Goal: Find specific page/section: Find specific page/section

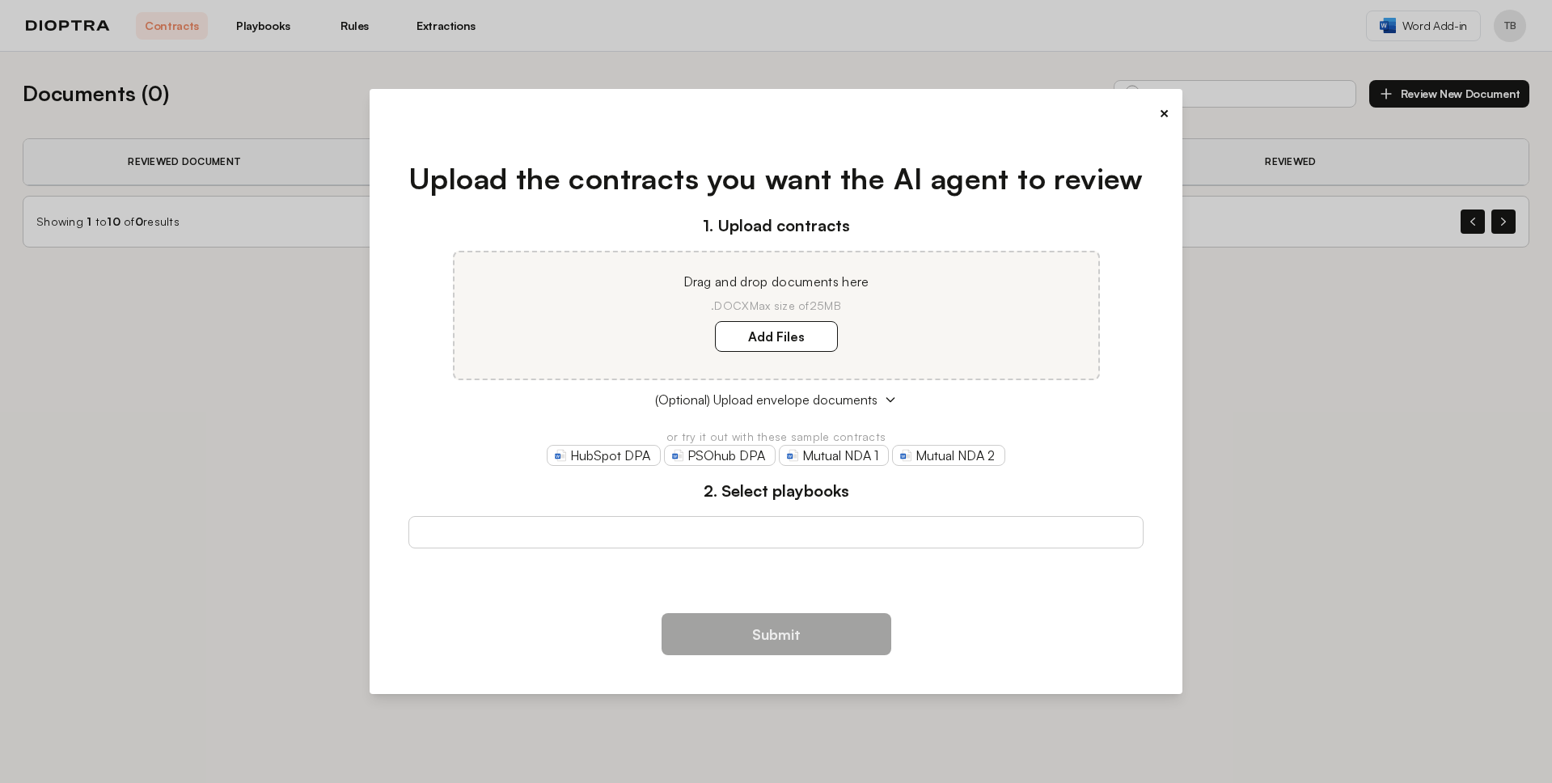
click at [1160, 112] on button "×" at bounding box center [1164, 113] width 11 height 23
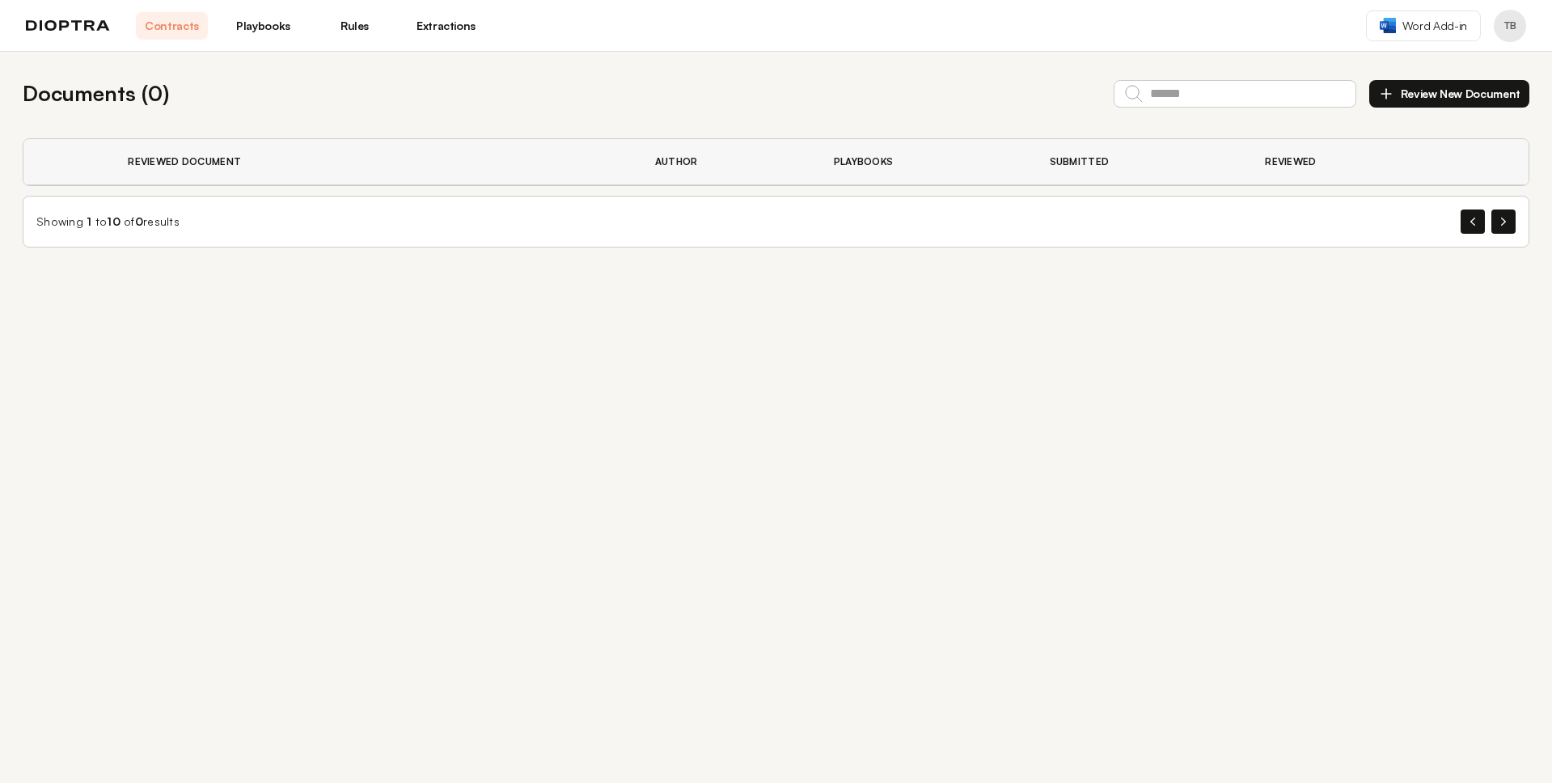
click at [1045, 96] on div "Documents ( 0 ) Review New Document" at bounding box center [776, 94] width 1506 height 32
click at [874, 471] on div "Documents ( 0 ) Review New Document Reviewed Document Author Playbooks Submitte…" at bounding box center [776, 417] width 1552 height 731
click at [981, 409] on div "Documents ( 0 ) Review New Document Reviewed Document Author Playbooks Submitte…" at bounding box center [776, 417] width 1552 height 731
click at [981, 408] on div "Documents ( 0 ) Review New Document Reviewed Document Author Playbooks Submitte…" at bounding box center [776, 417] width 1552 height 731
click at [1413, 30] on span "Word Add-in" at bounding box center [1434, 26] width 65 height 16
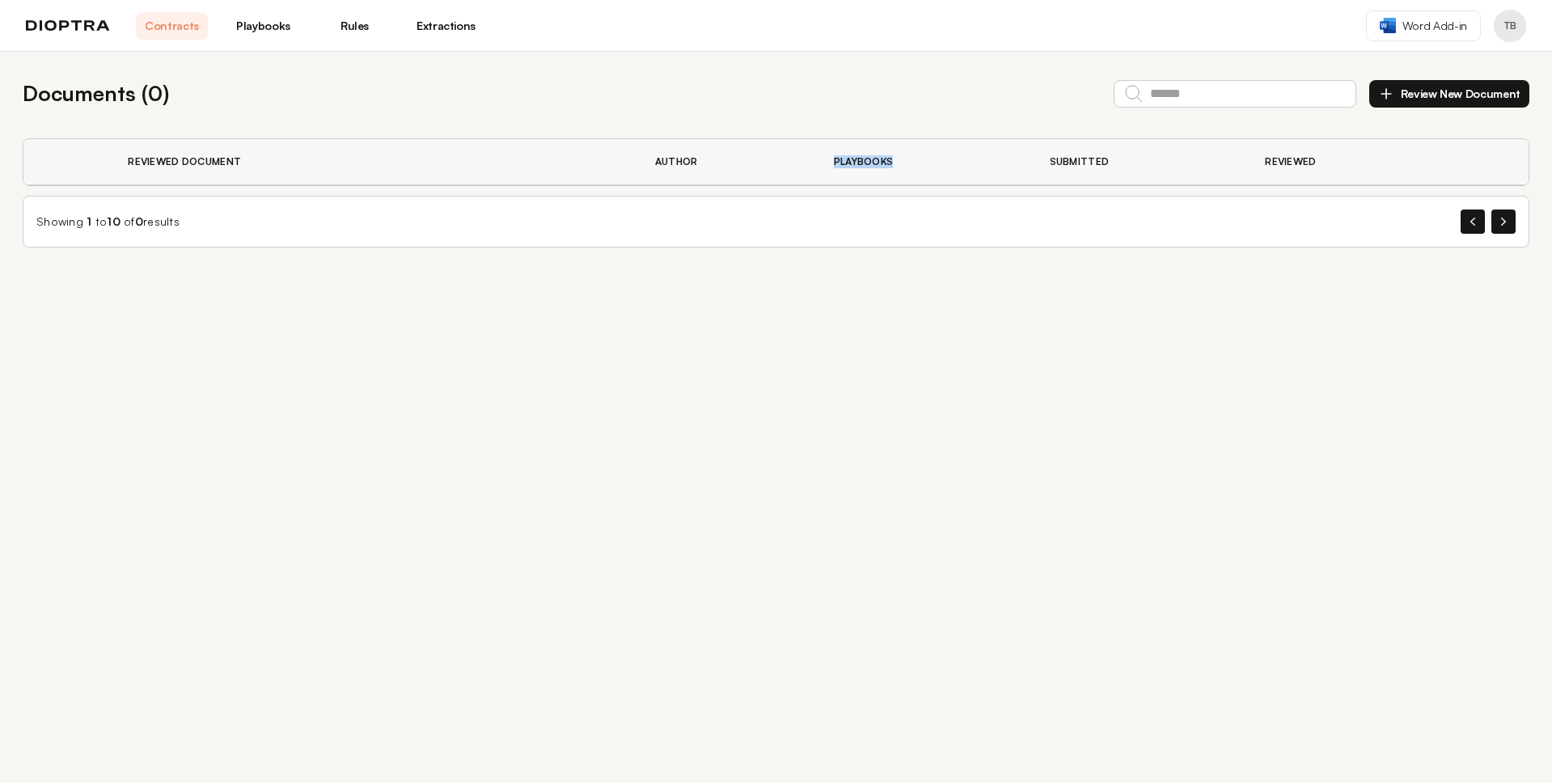
drag, startPoint x: 832, startPoint y: 159, endPoint x: 890, endPoint y: 159, distance: 58.2
click at [890, 159] on th "Playbooks" at bounding box center [922, 162] width 216 height 46
drag, startPoint x: 893, startPoint y: 161, endPoint x: 831, endPoint y: 160, distance: 61.5
click at [831, 160] on th "Playbooks" at bounding box center [922, 162] width 216 height 46
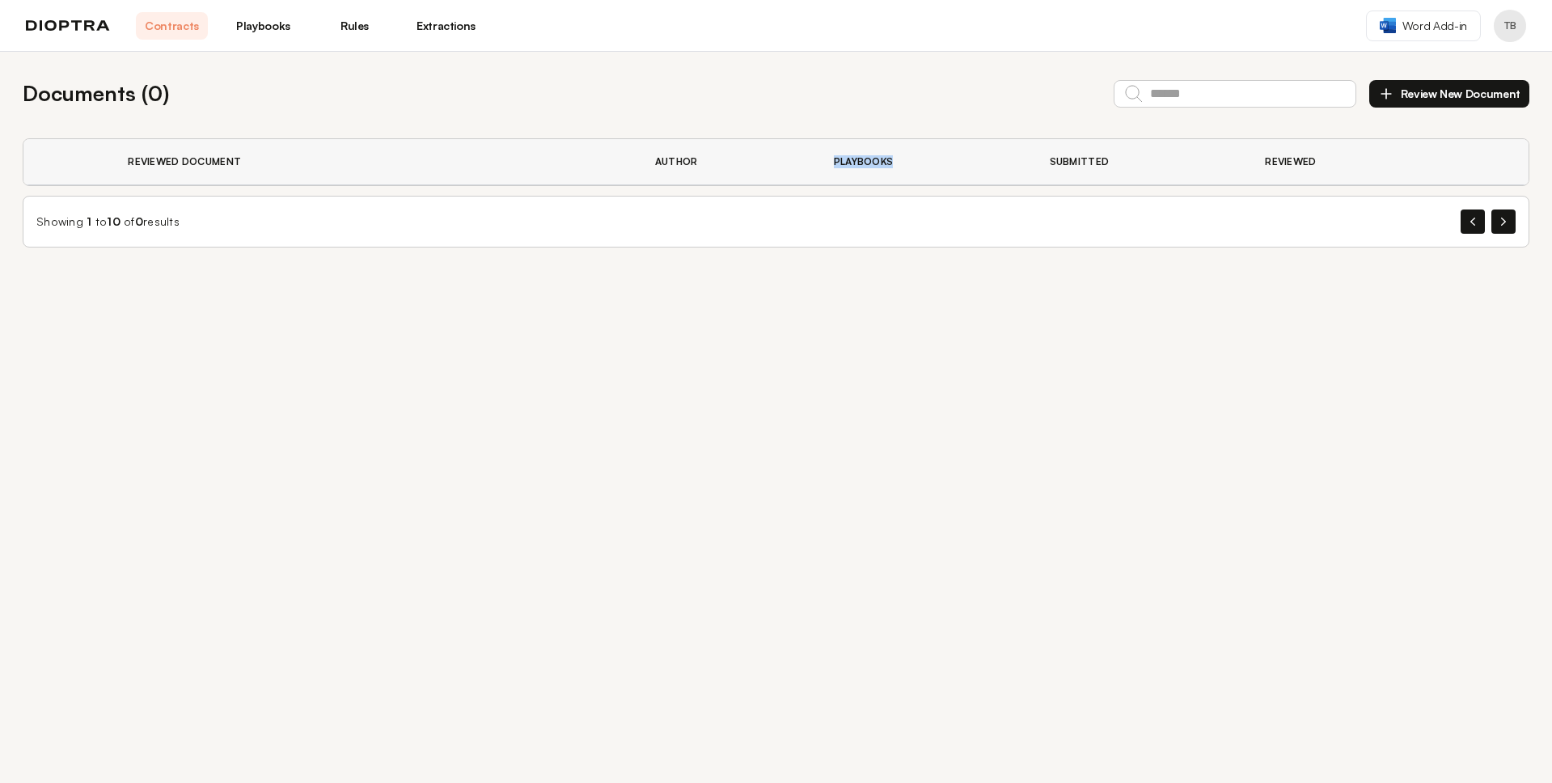
click at [831, 160] on th "Playbooks" at bounding box center [922, 162] width 216 height 46
drag, startPoint x: 835, startPoint y: 160, endPoint x: 890, endPoint y: 161, distance: 55.0
click at [890, 161] on th "Playbooks" at bounding box center [922, 162] width 216 height 46
drag, startPoint x: 892, startPoint y: 161, endPoint x: 832, endPoint y: 161, distance: 59.8
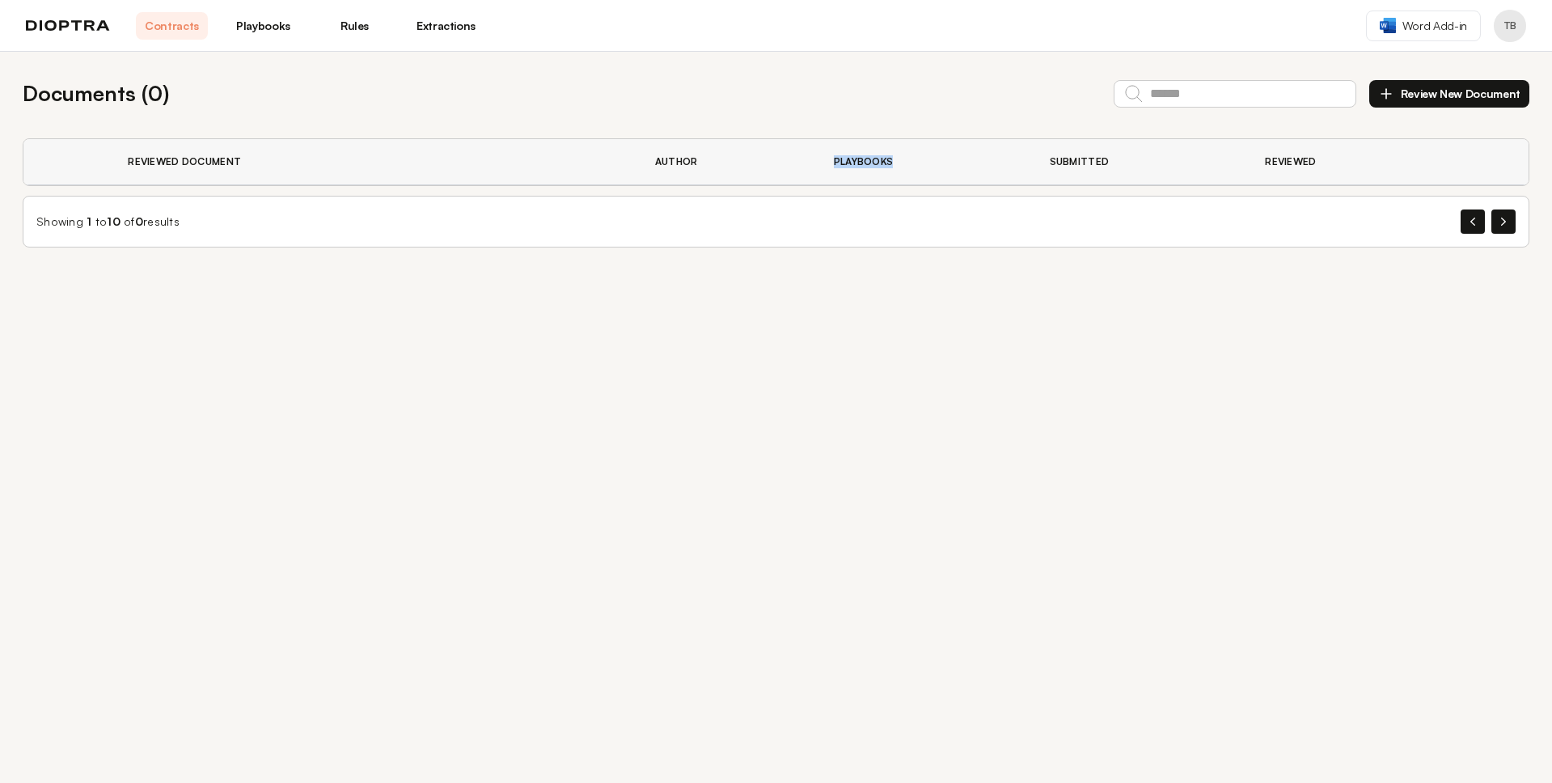
click at [832, 161] on th "Playbooks" at bounding box center [922, 162] width 216 height 46
drag, startPoint x: 834, startPoint y: 161, endPoint x: 894, endPoint y: 163, distance: 59.1
click at [894, 163] on th "Playbooks" at bounding box center [922, 162] width 216 height 46
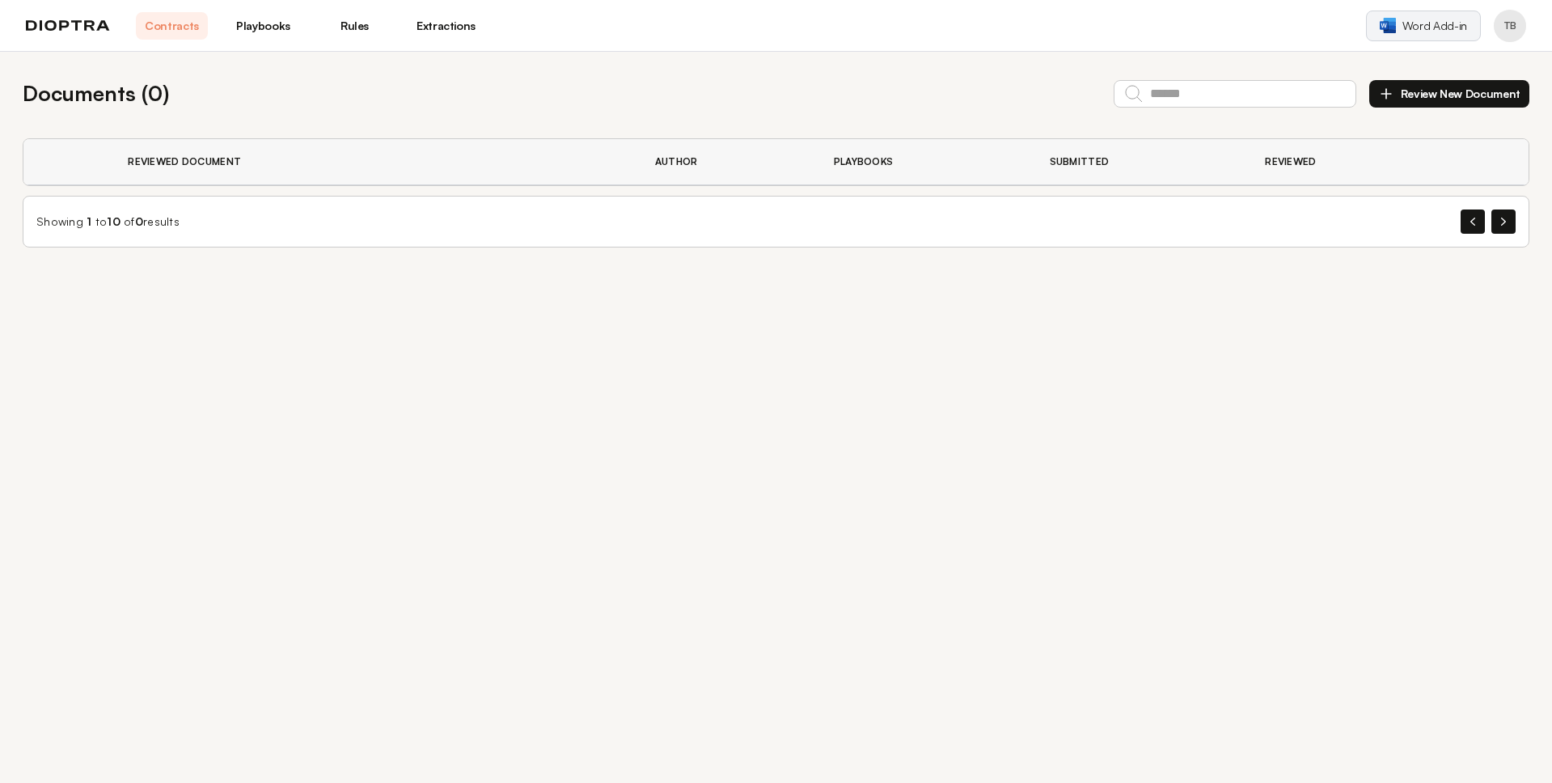
click at [1416, 27] on span "Word Add-in" at bounding box center [1434, 26] width 65 height 16
